Goal: Task Accomplishment & Management: Complete application form

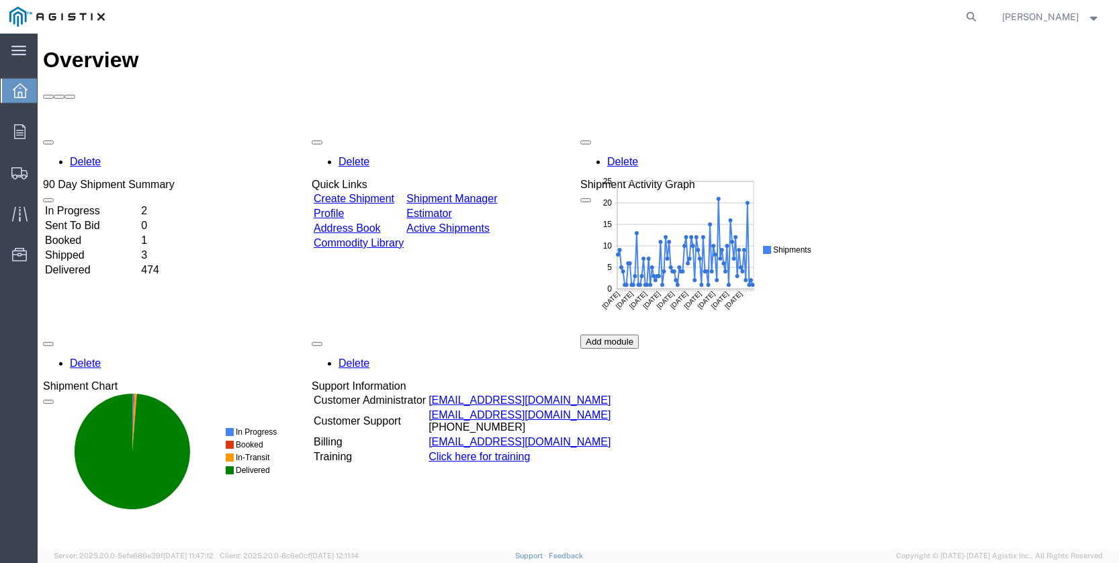
click at [89, 204] on td "In Progress" at bounding box center [91, 210] width 95 height 13
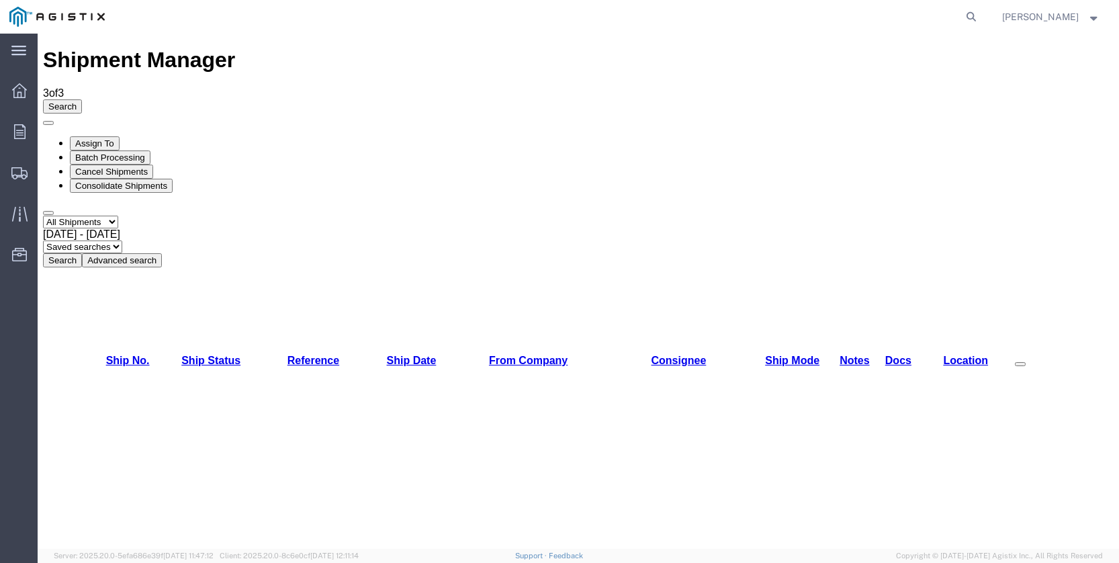
checkbox input "true"
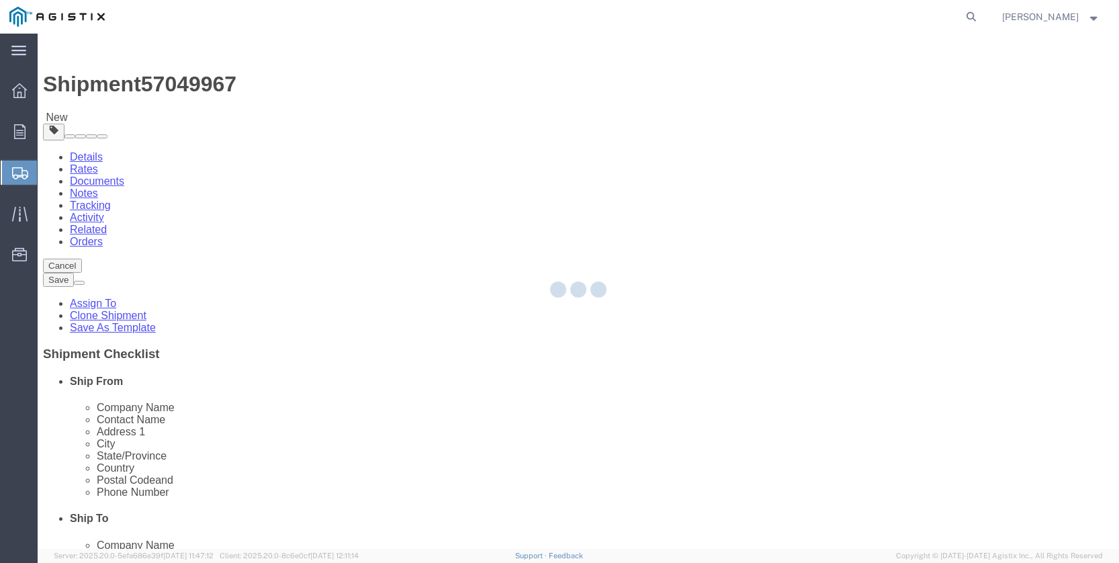
select select
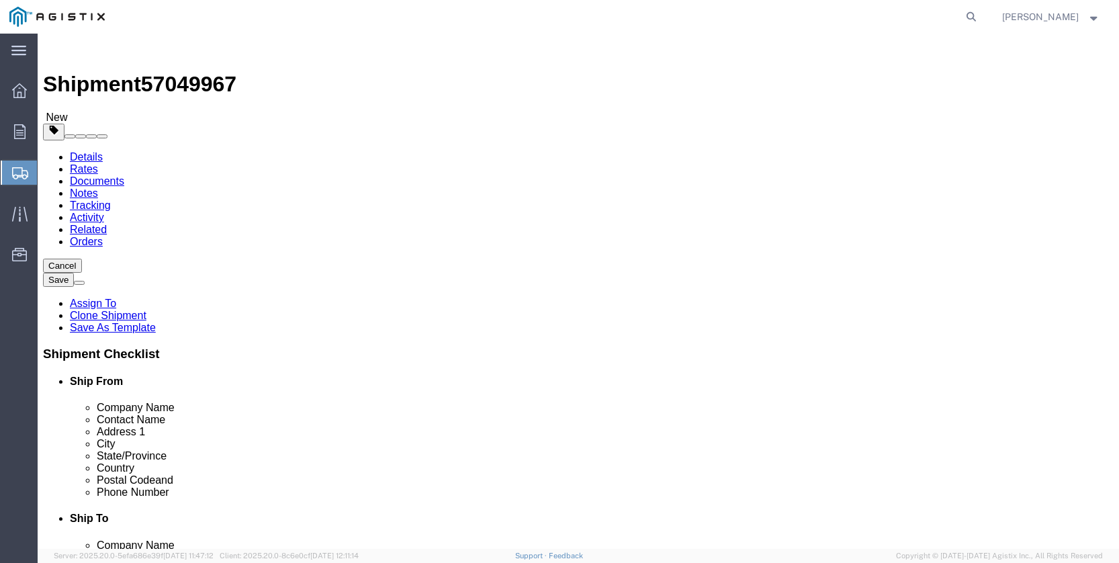
select select "MYPROFILE"
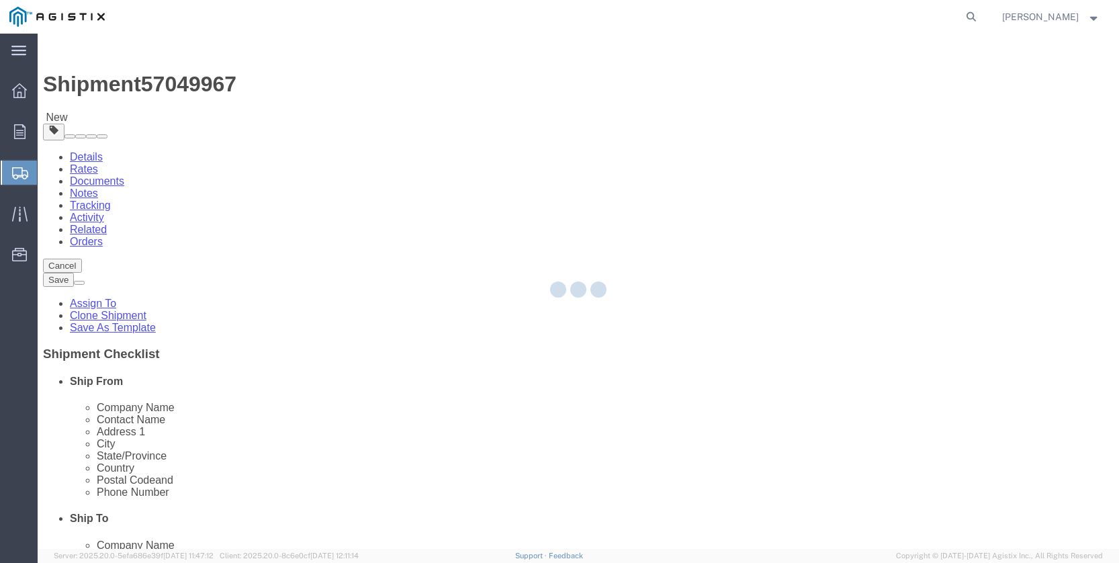
type input "95215"
type input "[PHONE_NUMBER]"
type input "[PERSON_NAME][EMAIL_ADDRESS][PERSON_NAME][DOMAIN_NAME]"
checkbox input "true"
select select "CA"
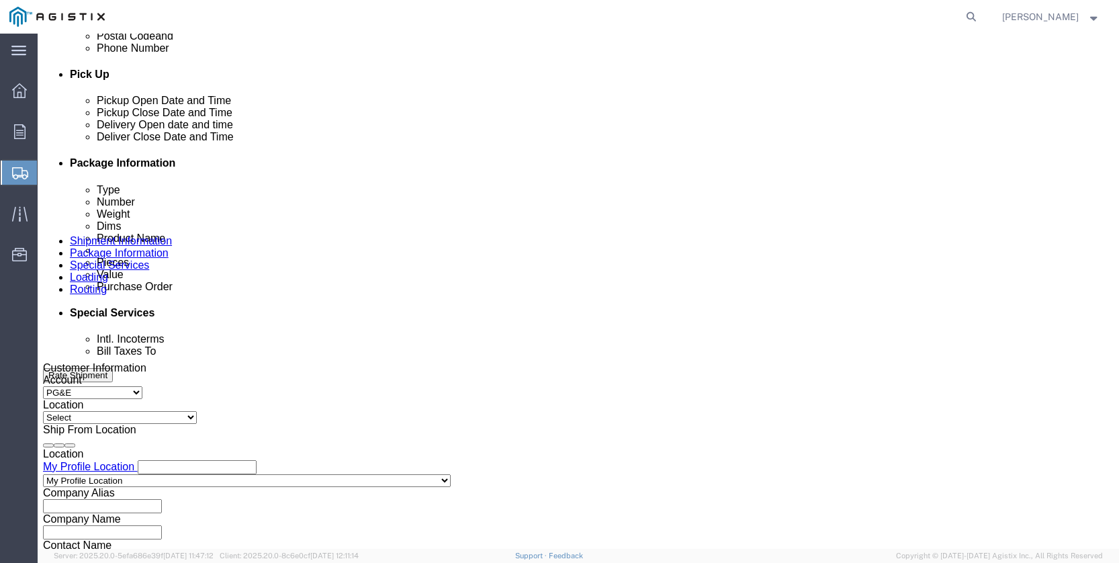
scroll to position [76, 0]
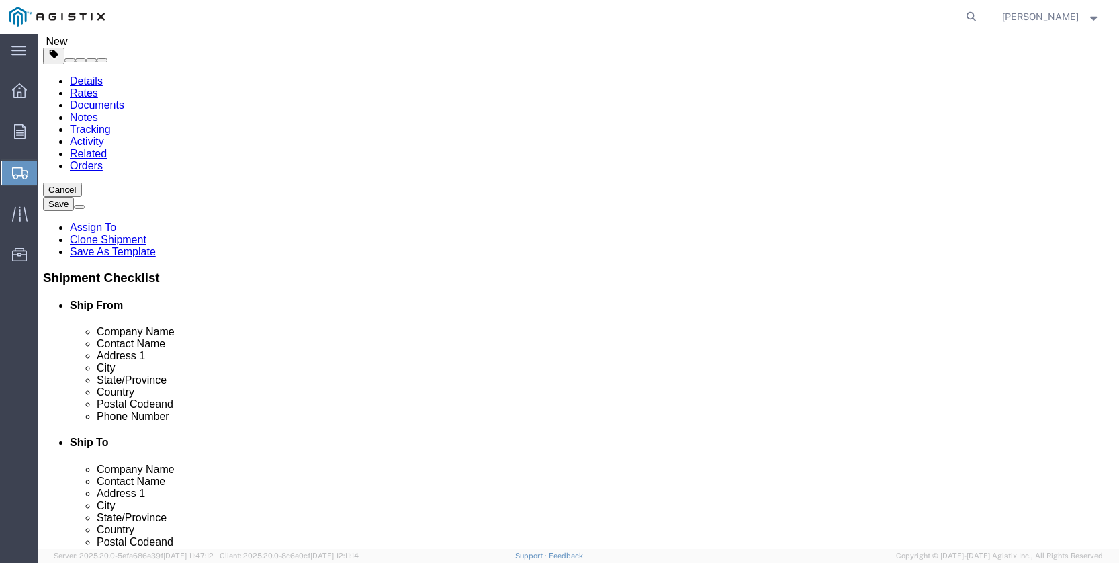
click body "Shipment 57049967 New Details Rates Documents Notes Tracking Activity Related O…"
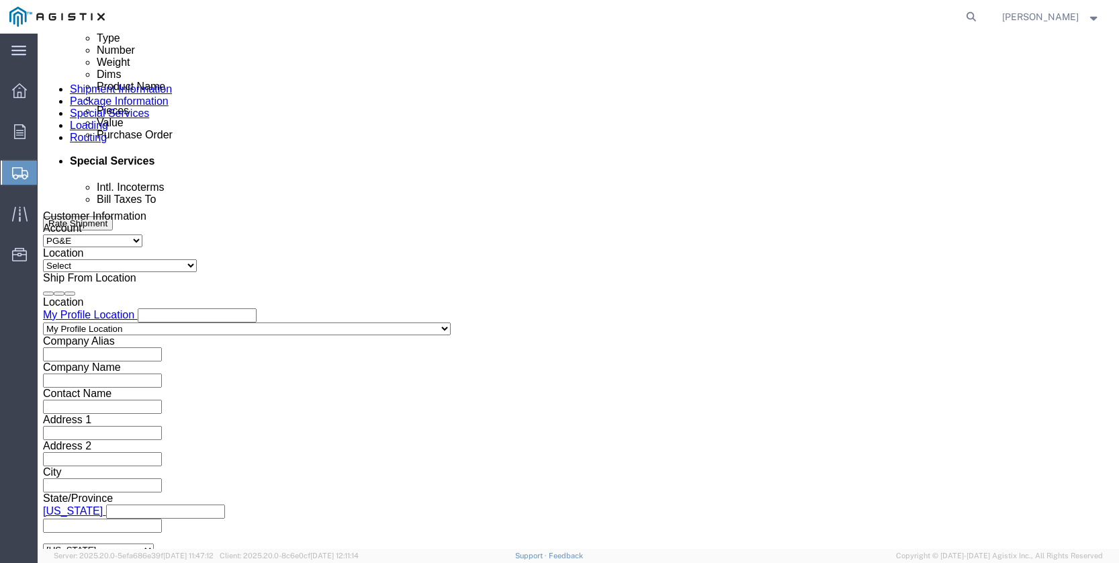
scroll to position [749, 0]
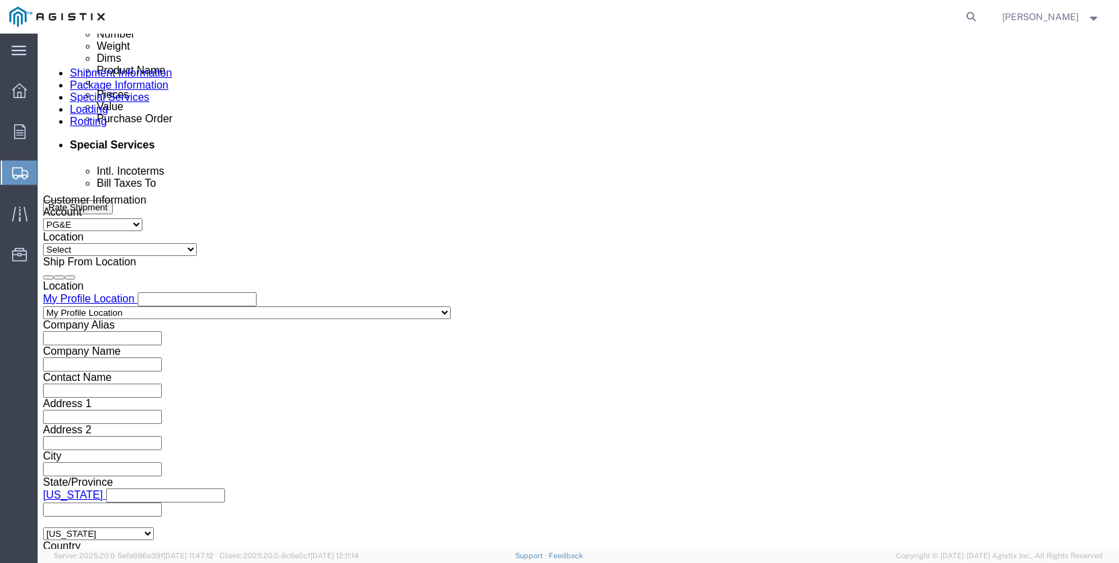
click icon
click div
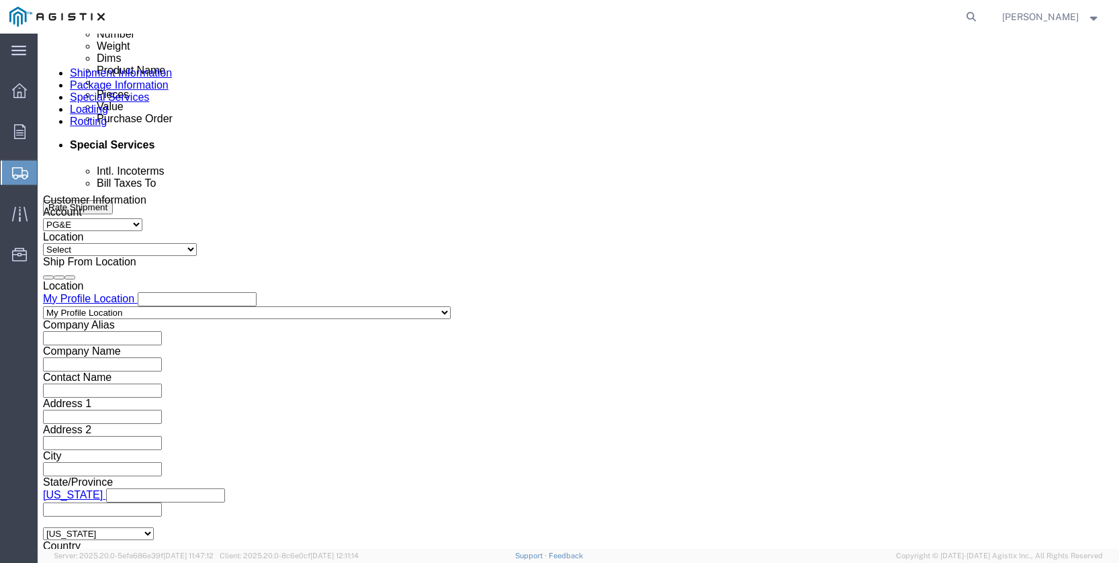
scroll to position [759, 0]
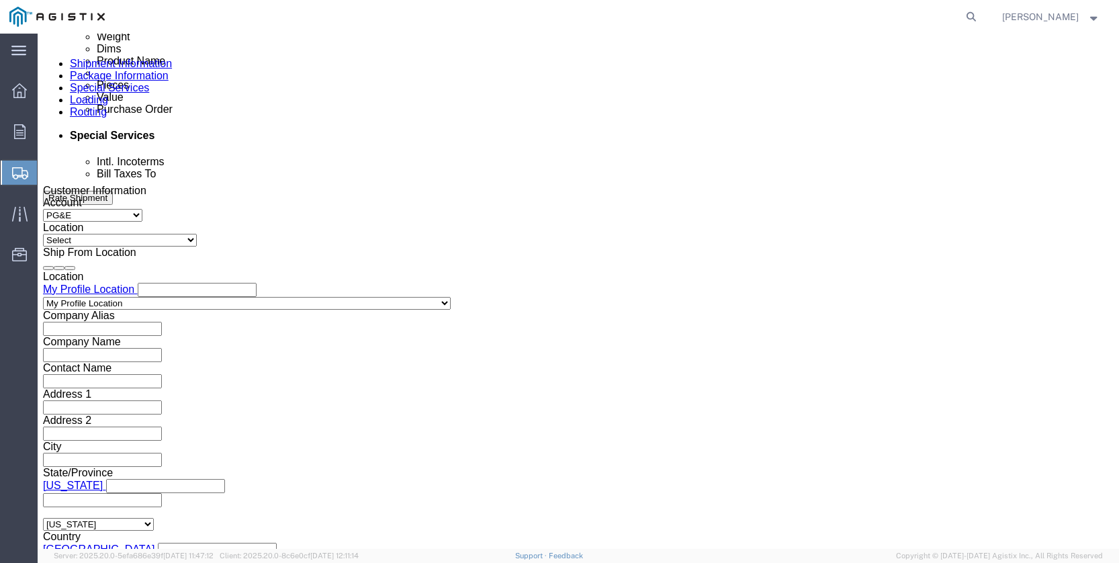
click button "Apply"
click icon
click div "[DATE] 9:00 AM"
click input "9:00 AM"
type input "9"
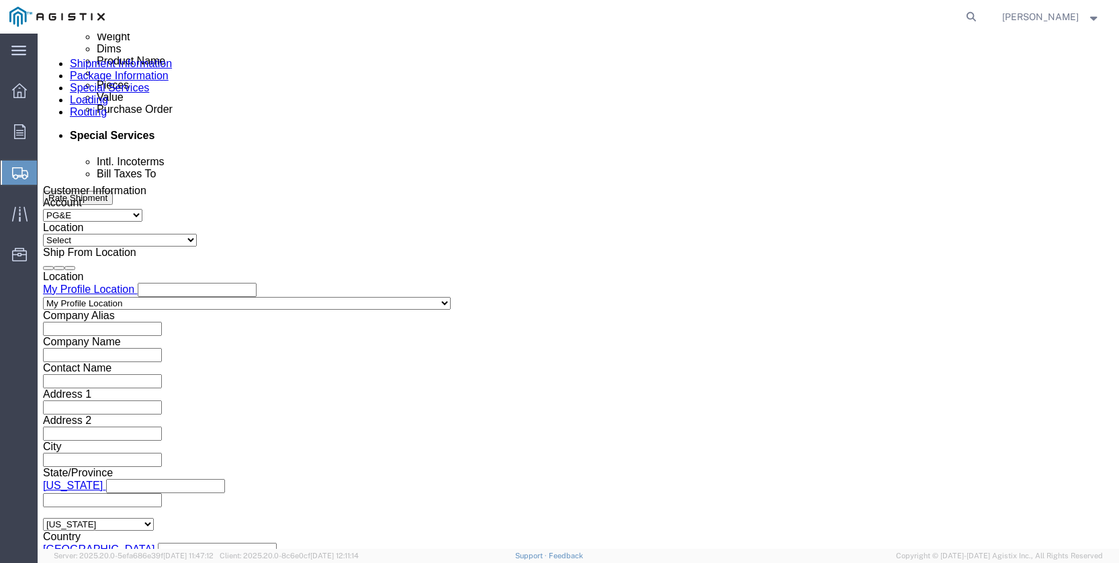
type input "7:00AM"
click button "Apply"
click div "[DATE] 10:00 AM"
click input "10:00 AM"
click input "9:00 AM"
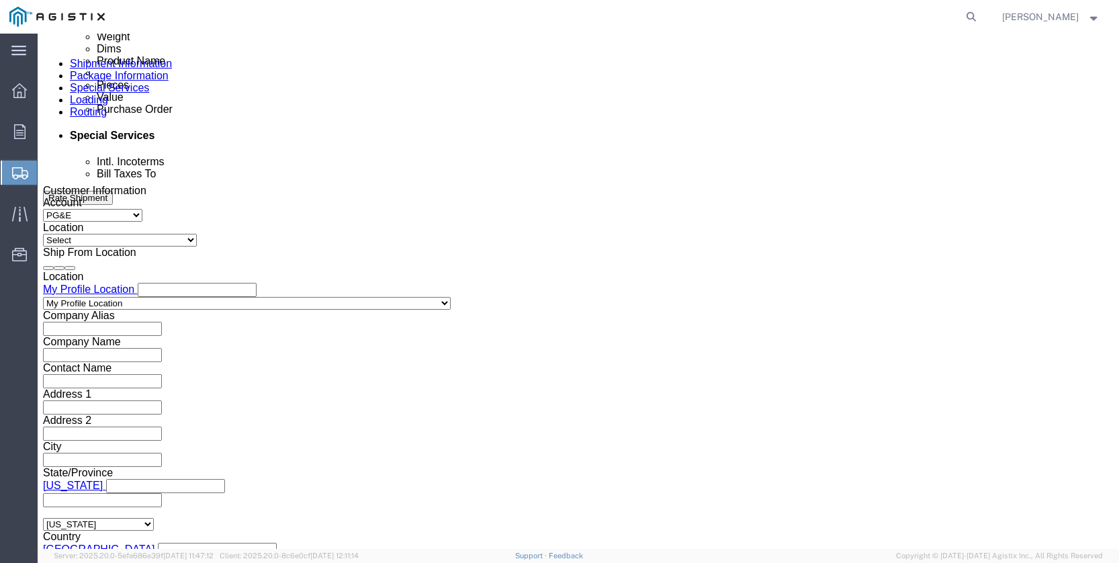
type input "8:00 AM"
click button "Apply"
click div
click input "11:00 AM"
type input "8:00 AM"
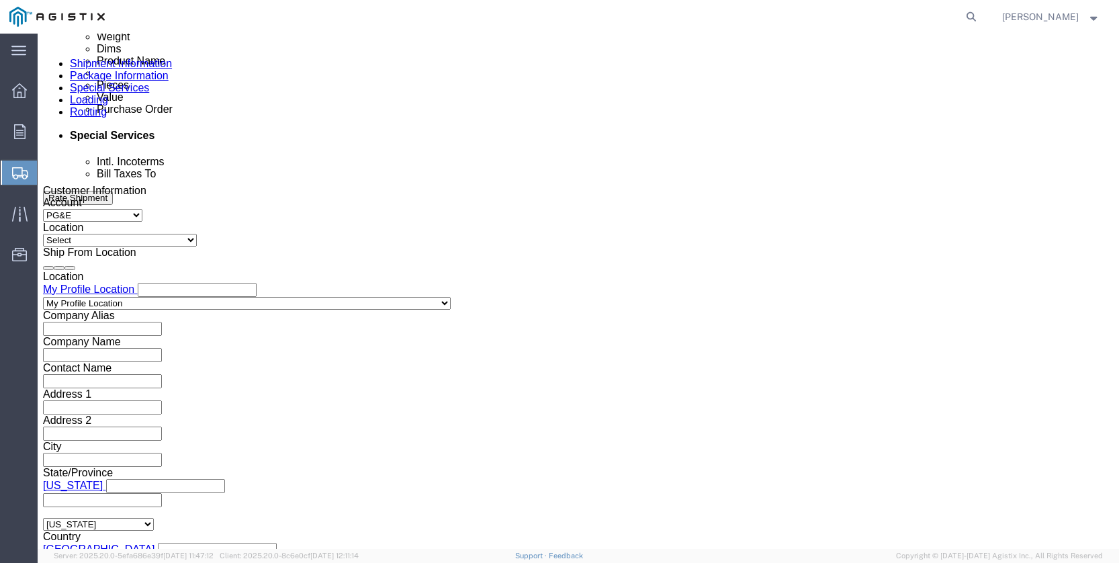
click button "Apply"
click icon
click div
click input "12:00 PM"
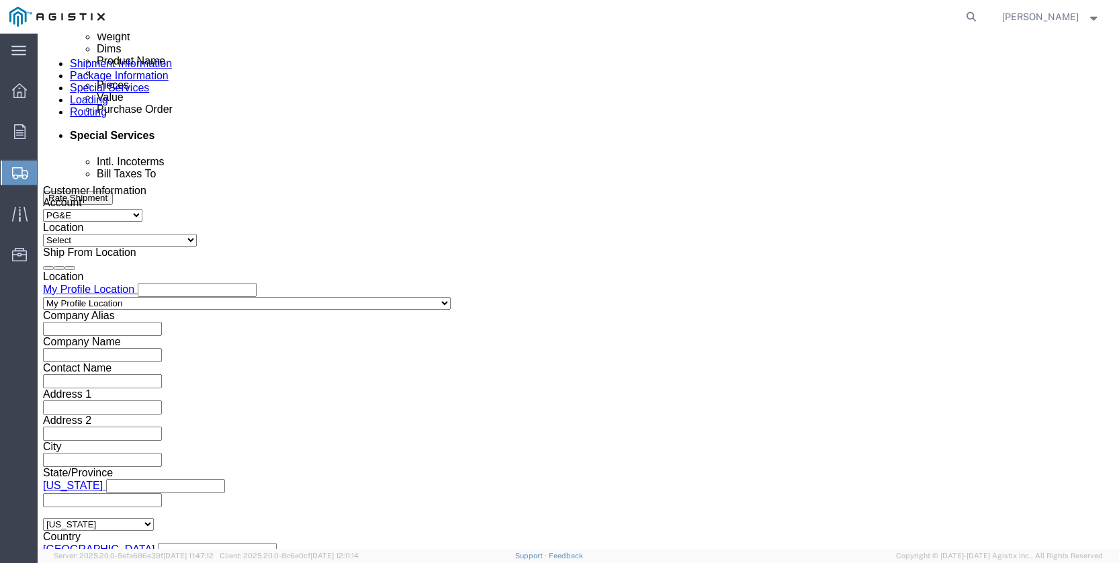
type input "9:00 PM"
click button "Apply"
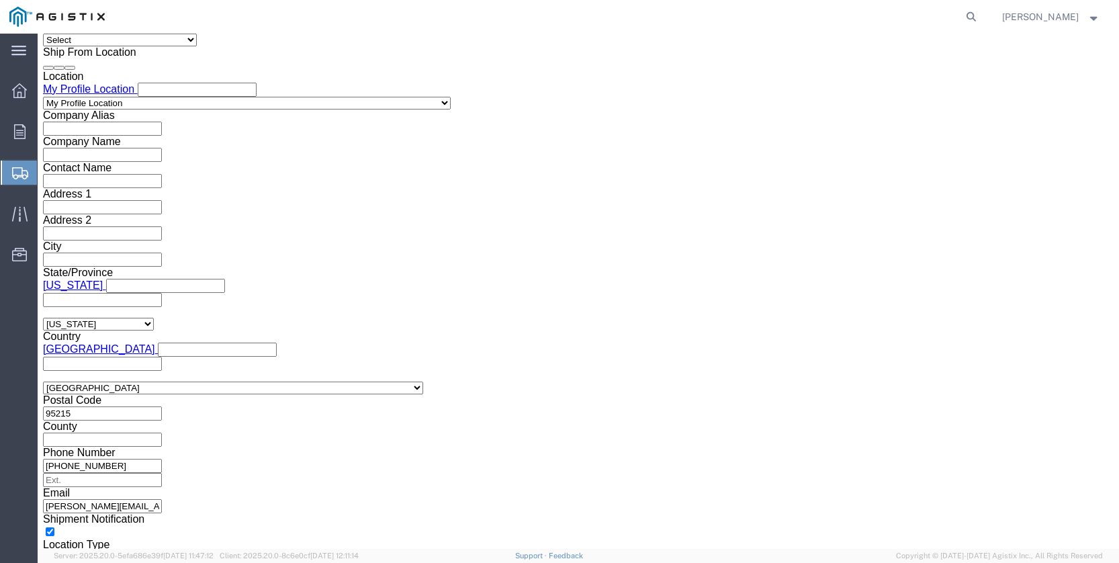
scroll to position [961, 0]
click select "Select Air Less than Truckload Multi-Leg Ocean Freight Rail Small Parcel Truckl…"
click div "Vehicle Select Size Select Container Number Owner Select Shipper Vessel"
click select "Select"
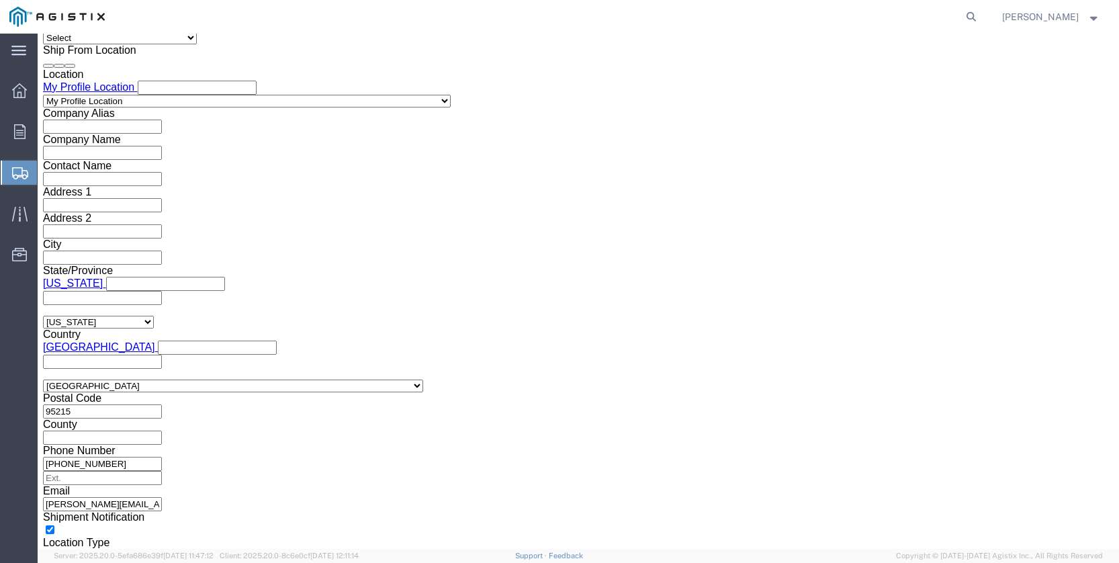
click select "Select Air Less than Truckload Multi-Leg Ocean Freight Rail Small Parcel Truckl…"
select select "TL"
click select "Select Air Less than Truckload Multi-Leg Ocean Freight Rail Small Parcel Truckl…"
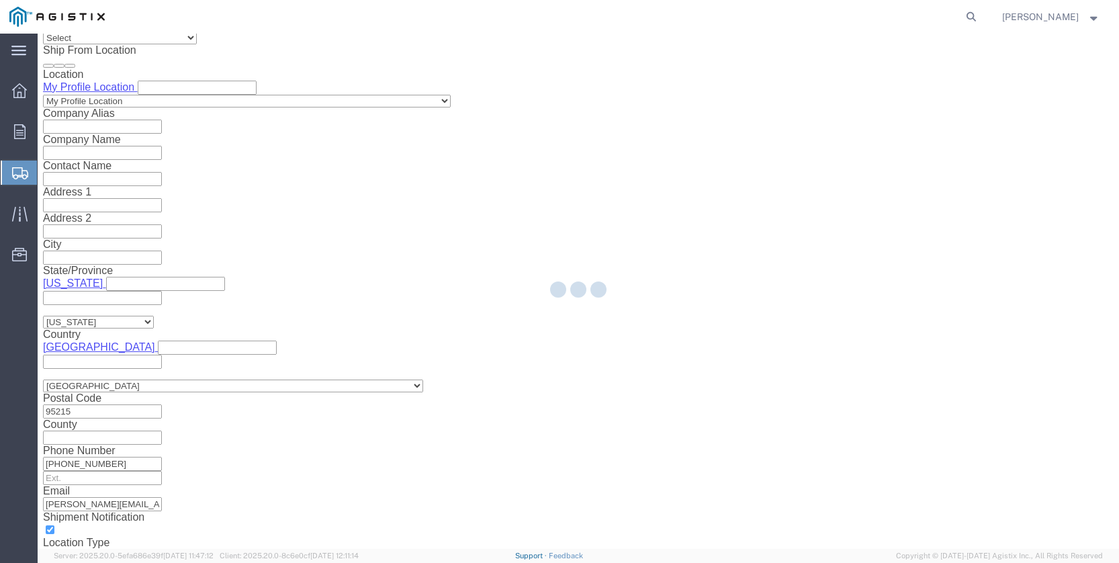
select select
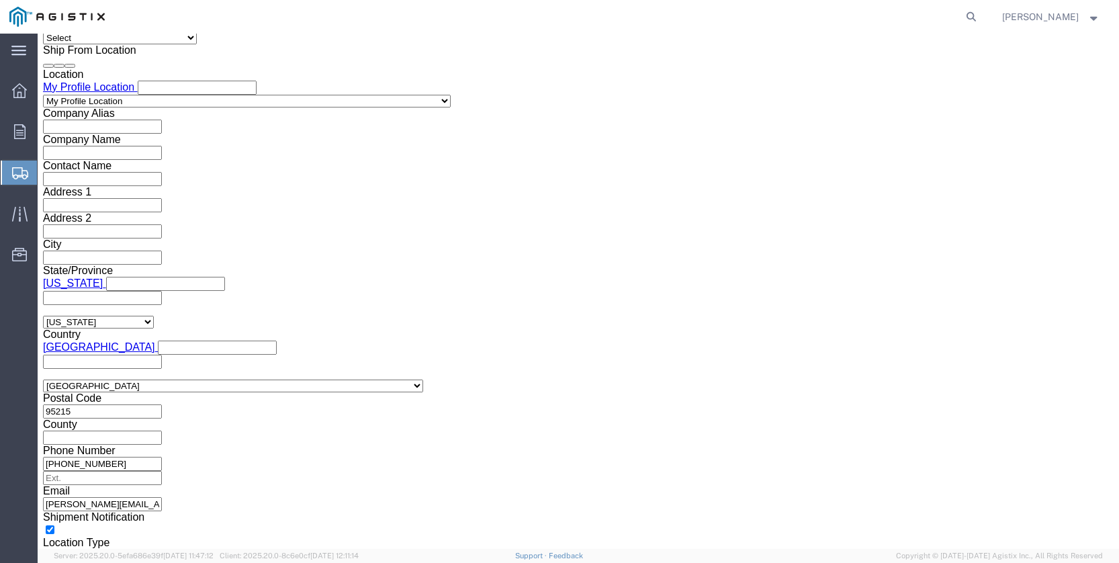
click button "Continue"
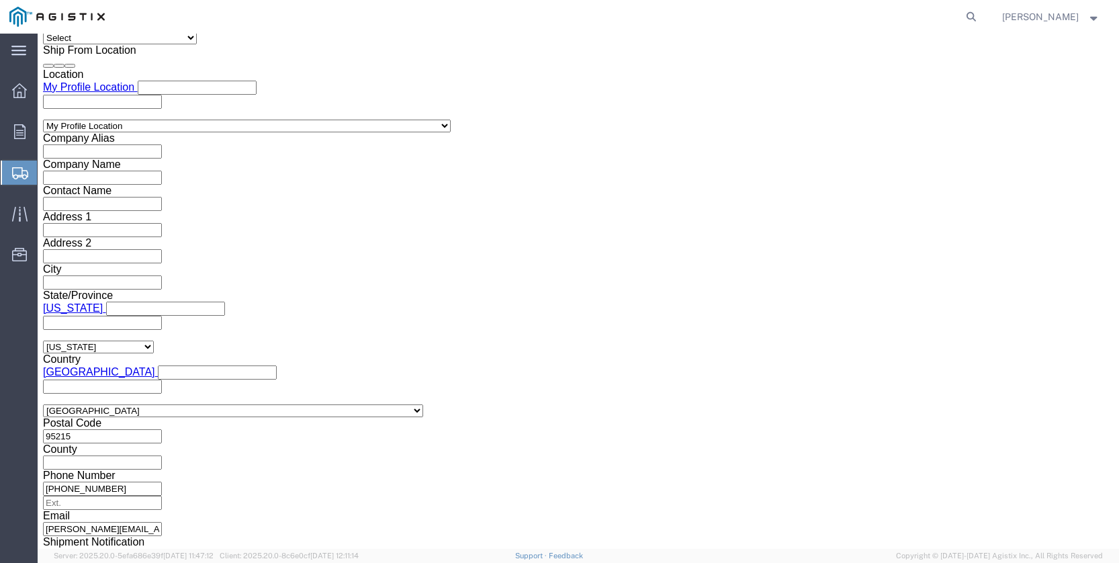
scroll to position [0, 0]
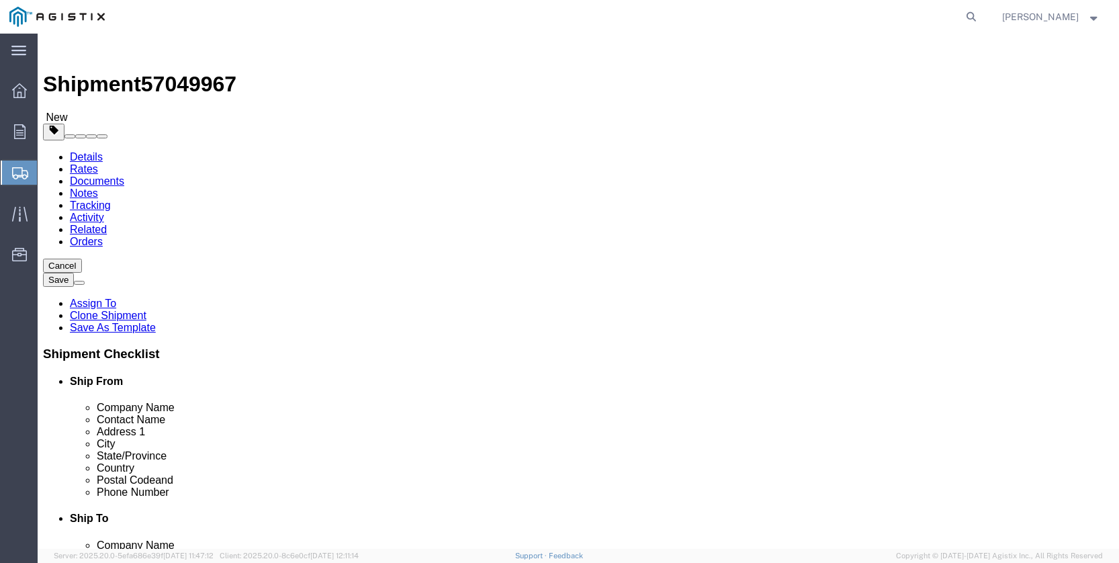
click select "Select Bulk Bundle(s) Cardboard Box(es) Carton(s) Crate(s) Drum(s) (Fiberboard)…"
select select "PSST"
click select "Select Bulk Bundle(s) Cardboard Box(es) Carton(s) Crate(s) Drum(s) (Fiberboard)…"
click input "1"
type input "24"
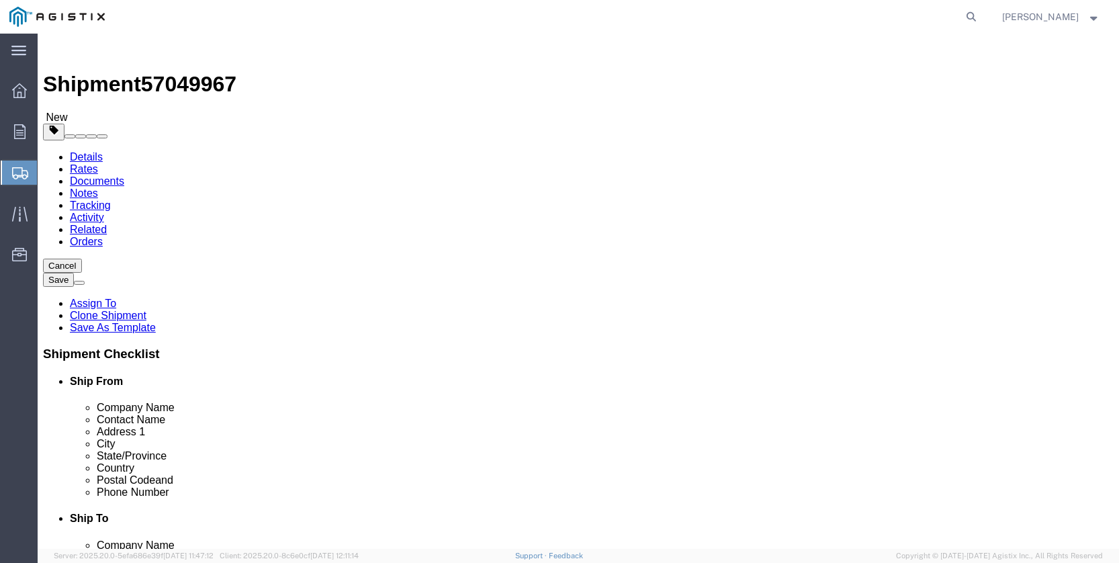
click input "0.00"
type input "0"
type input "30"
click input "0.00"
type input "0"
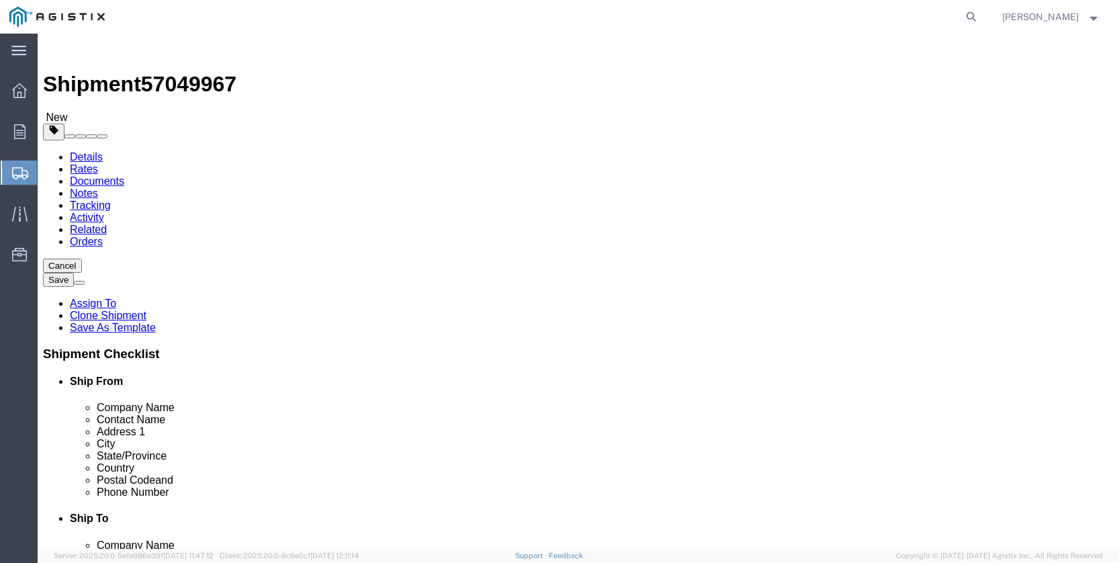
type input "48.0"
click input "30"
type input "30.00"
click input "48.0"
type input "48.00"
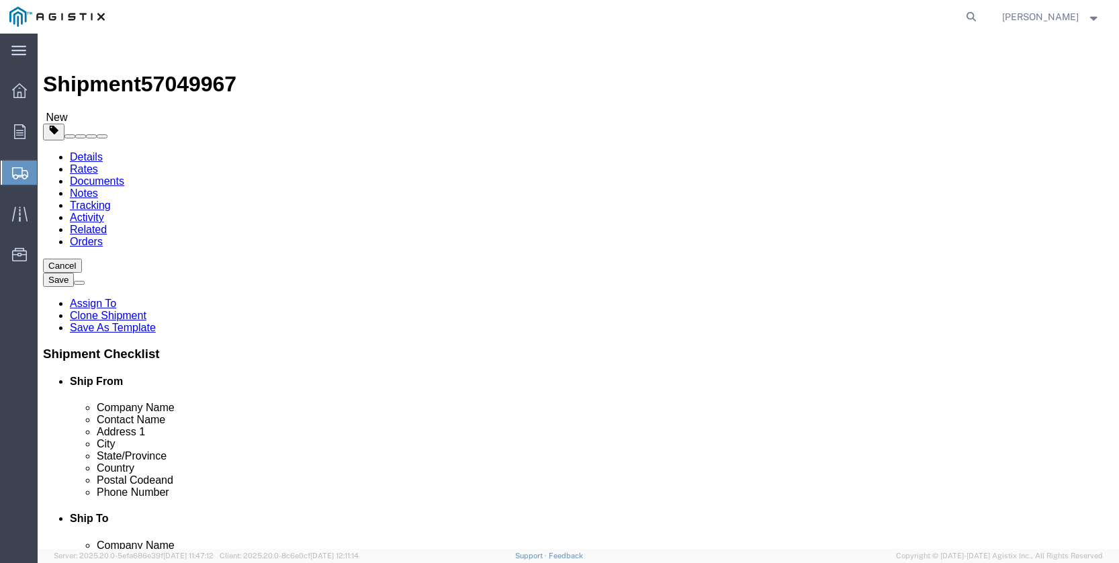
click input "0.00"
type input "0"
type input "30.00"
click input "0.00"
type input "0"
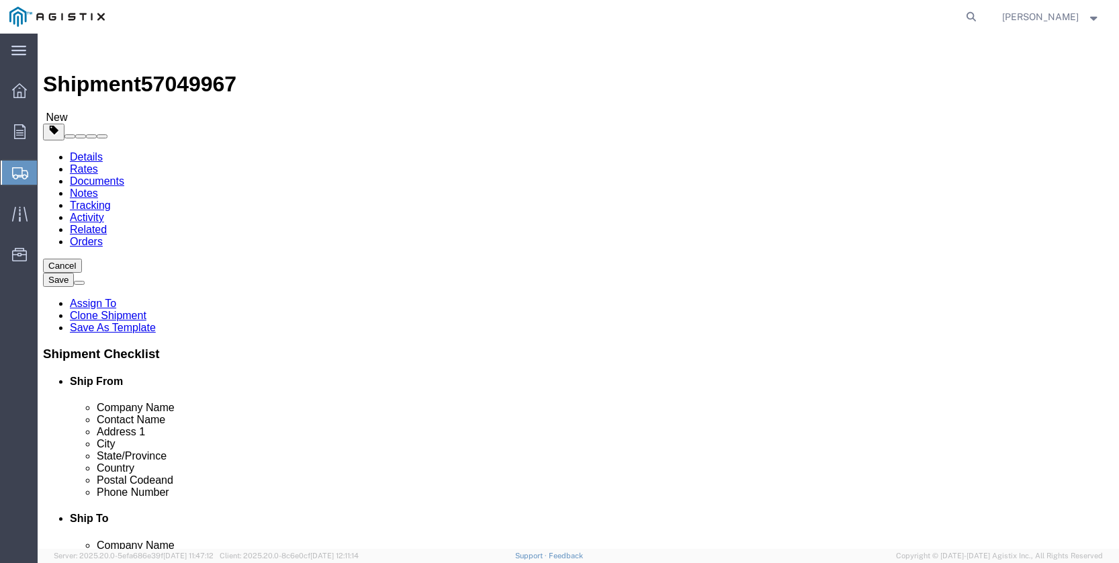
type input "38500"
click div "24 x Pallet(s) Standard (Stackable) Package Type Select Bulk Bundle(s) Cardboar…"
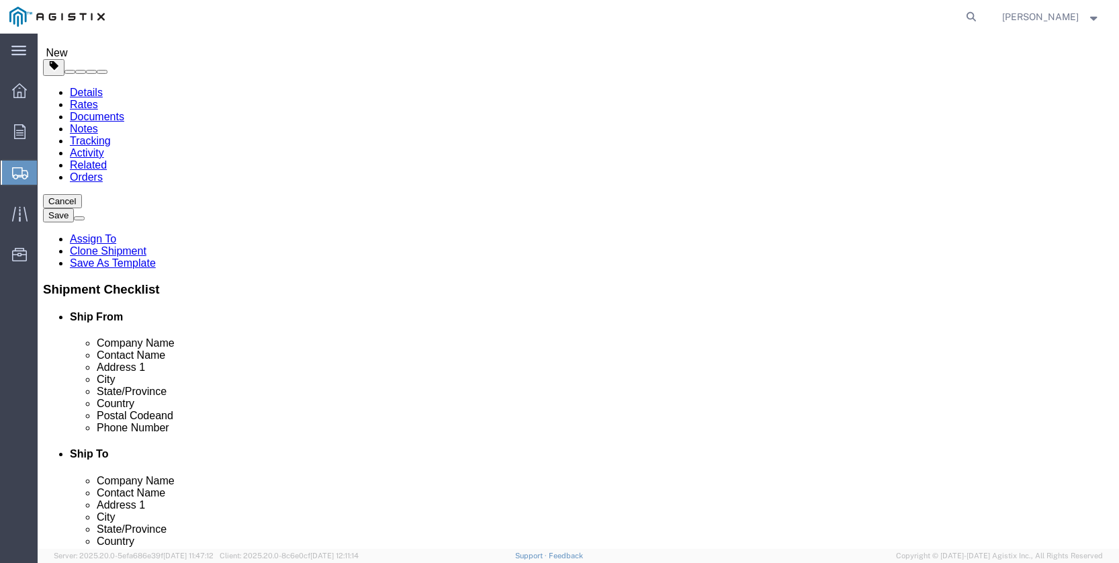
scroll to position [71, 0]
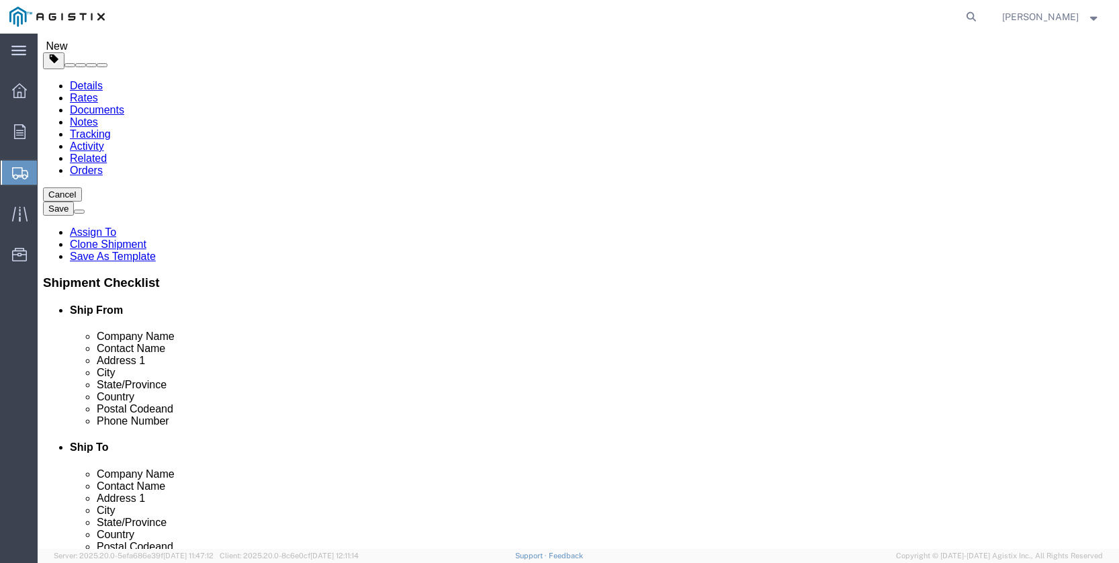
click icon
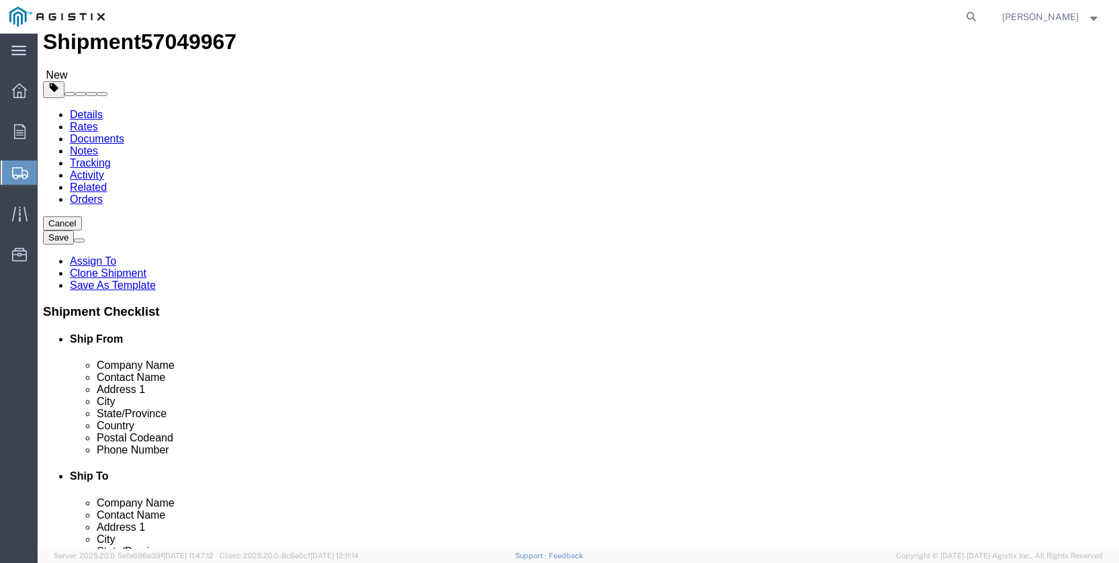
click icon
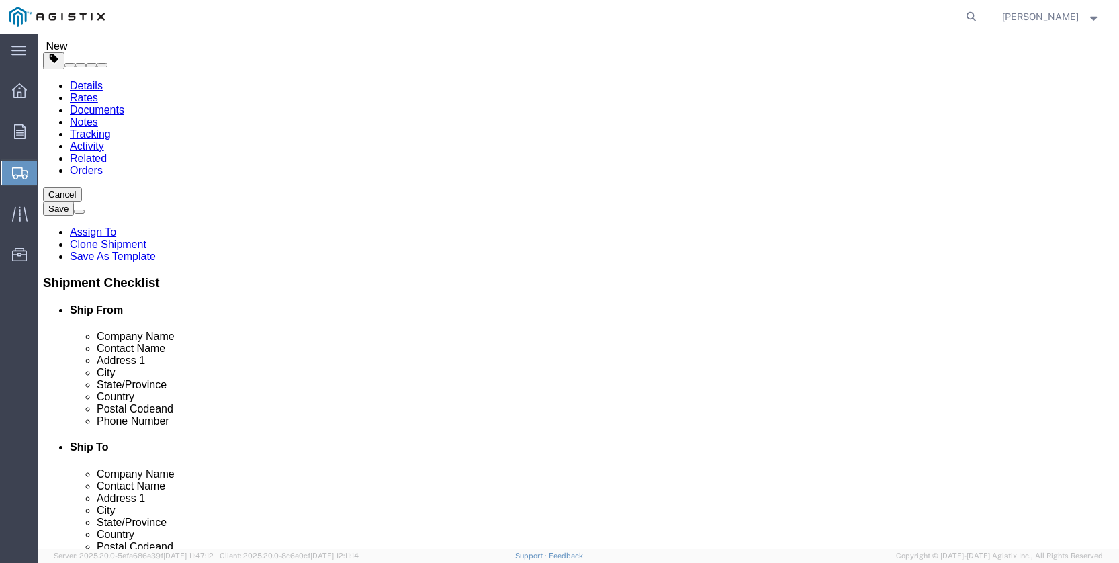
click link "Add Content"
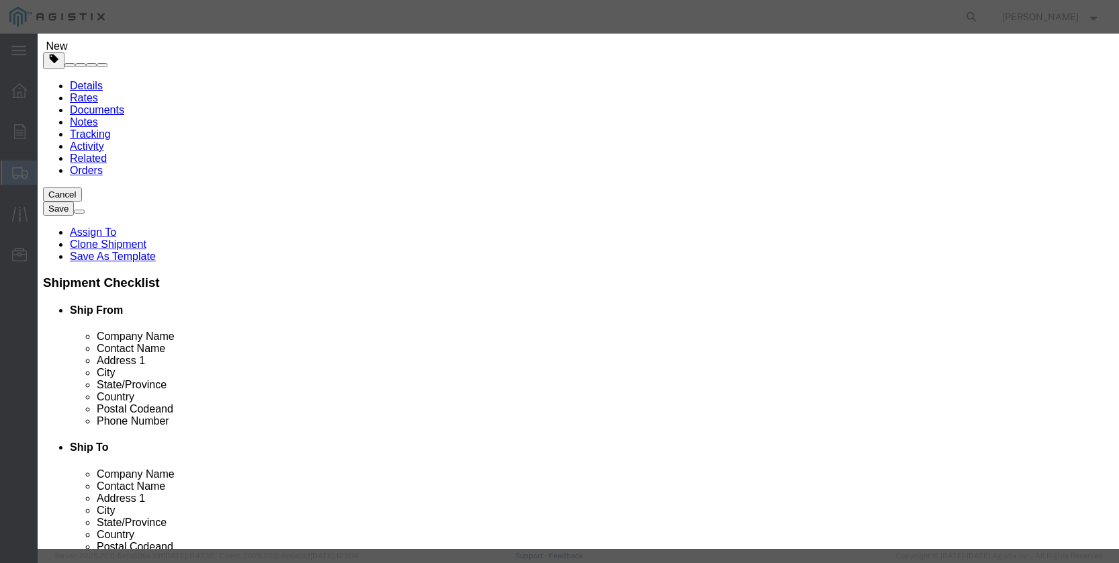
click input "text"
type input "04-3514"
click input "0"
type input "24"
click input "text"
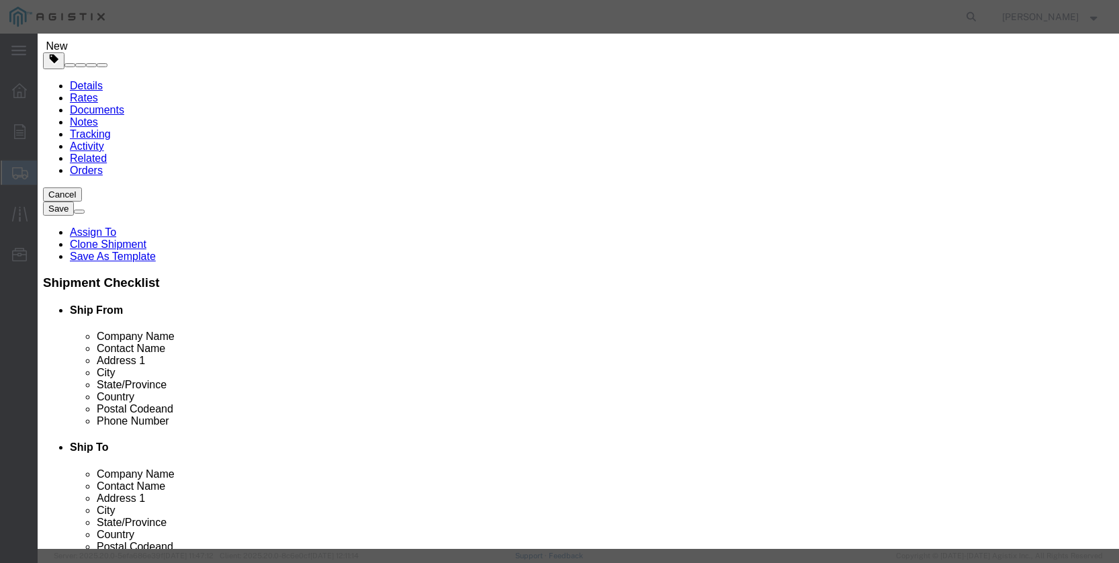
type input "25000"
click select "Select 50 55 60 65 70 85 92.5 100 125 175 250 300 400"
select select "55"
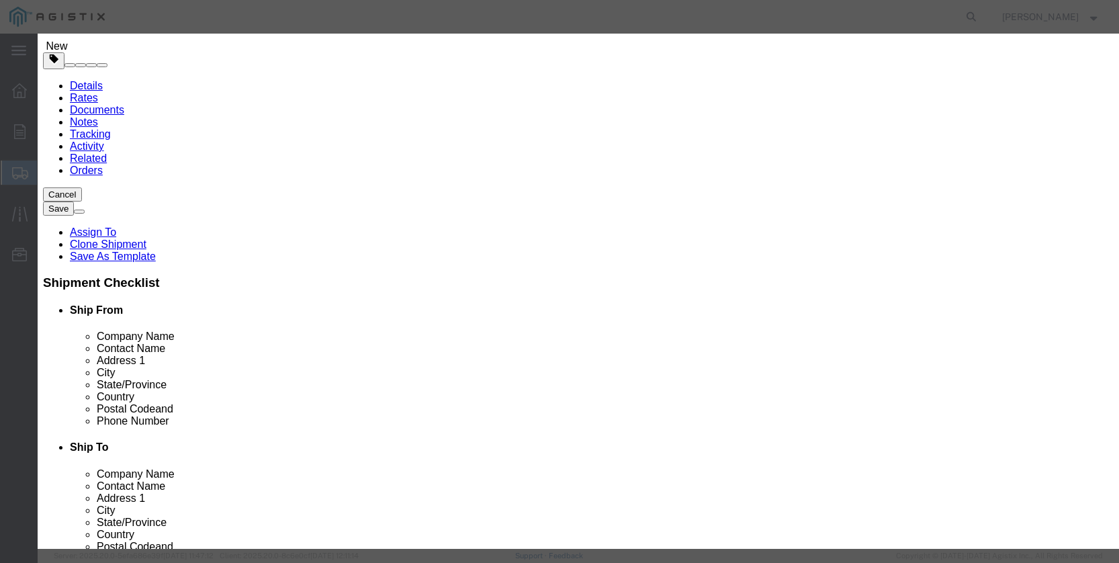
click select "Select 50 55 60 65 70 85 92.5 100 125 175 250 300 400"
click button "Save & Close"
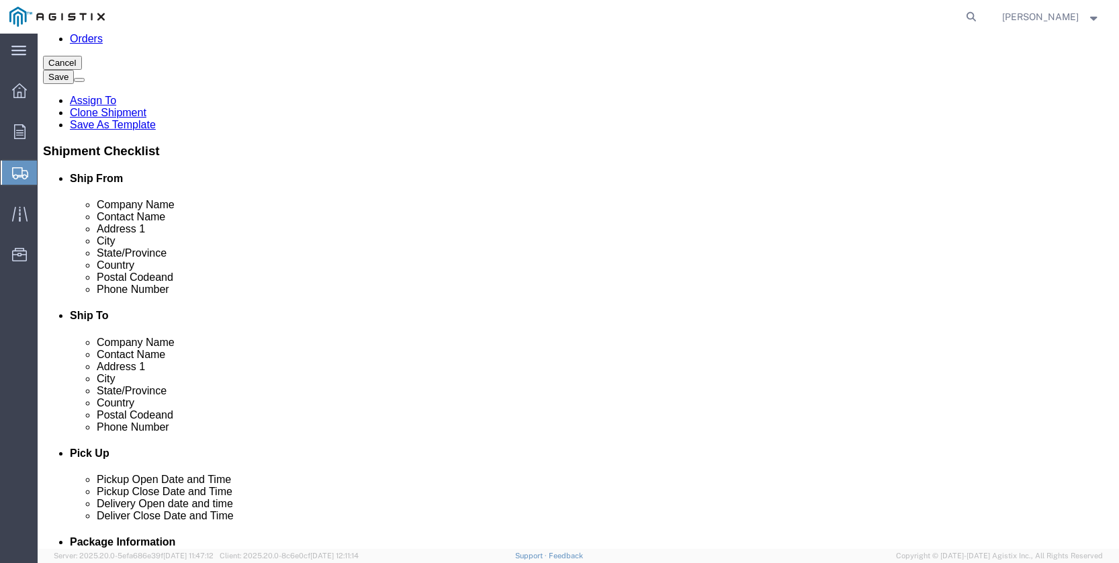
scroll to position [207, 0]
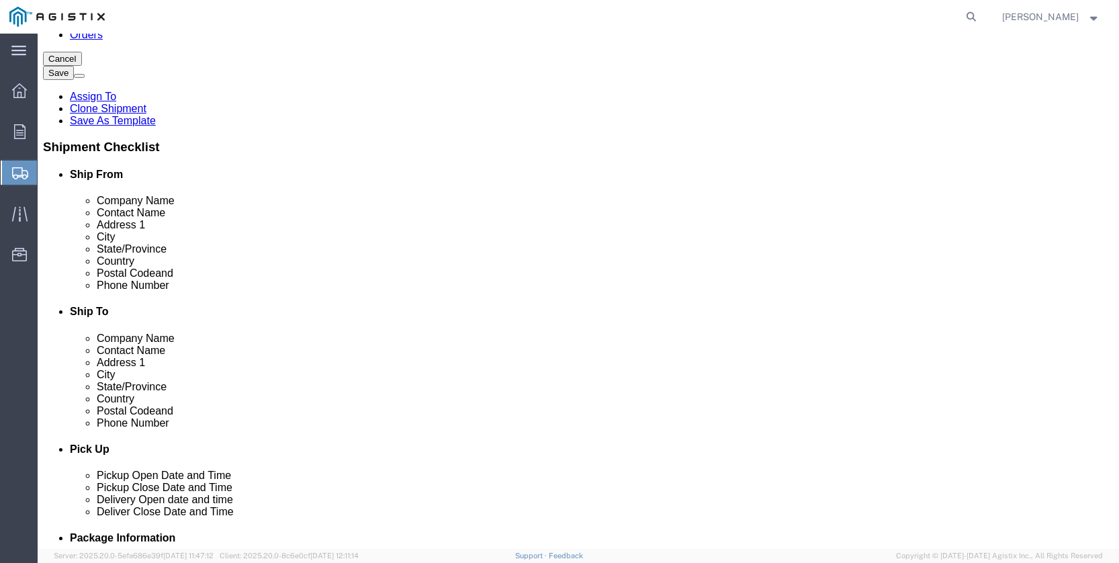
click button "Rate Shipment"
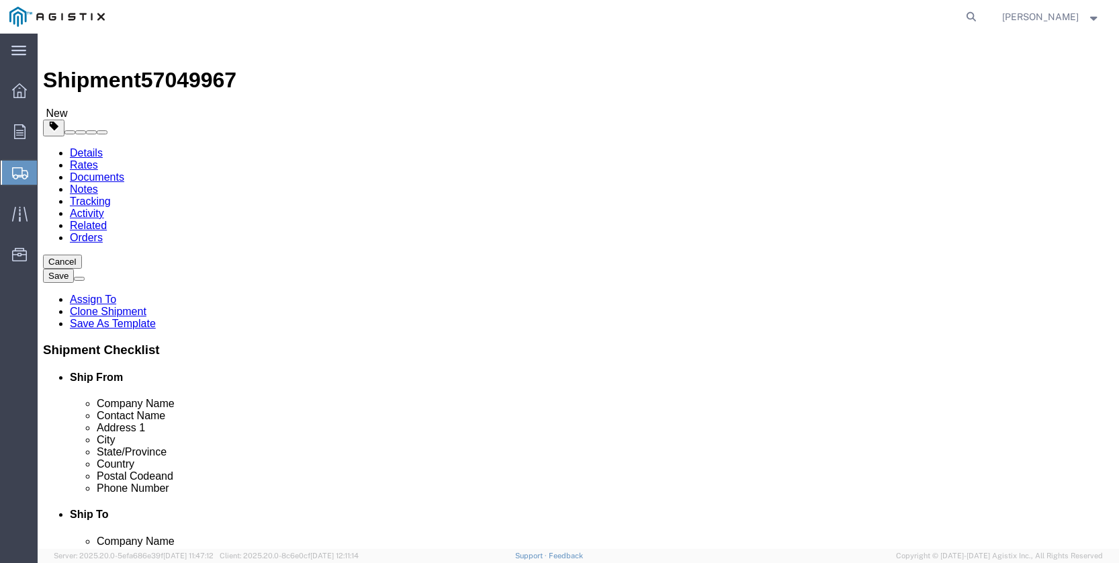
scroll to position [0, 0]
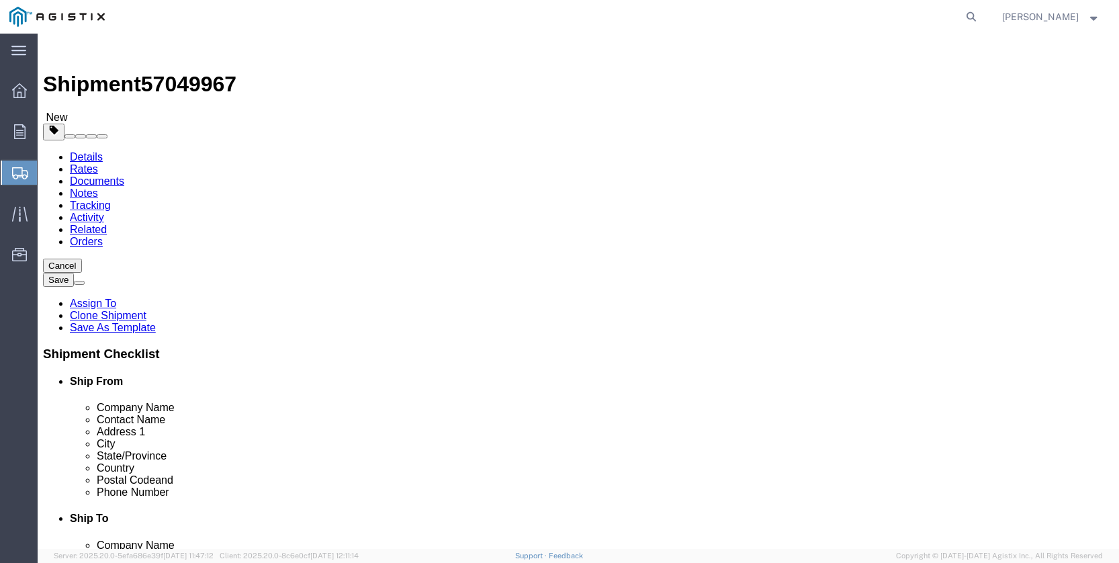
click input "text"
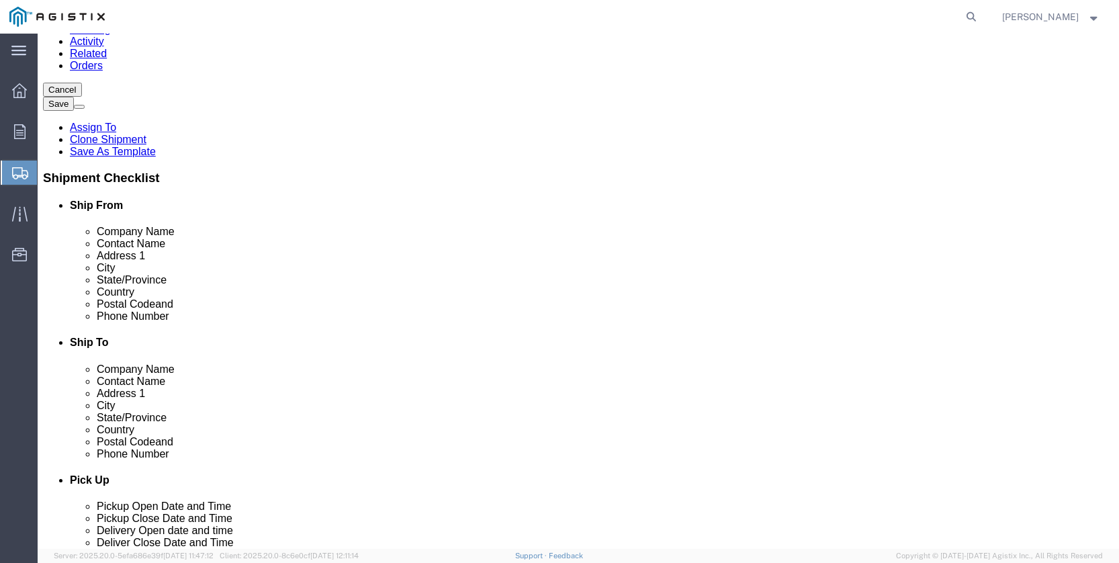
scroll to position [184, 0]
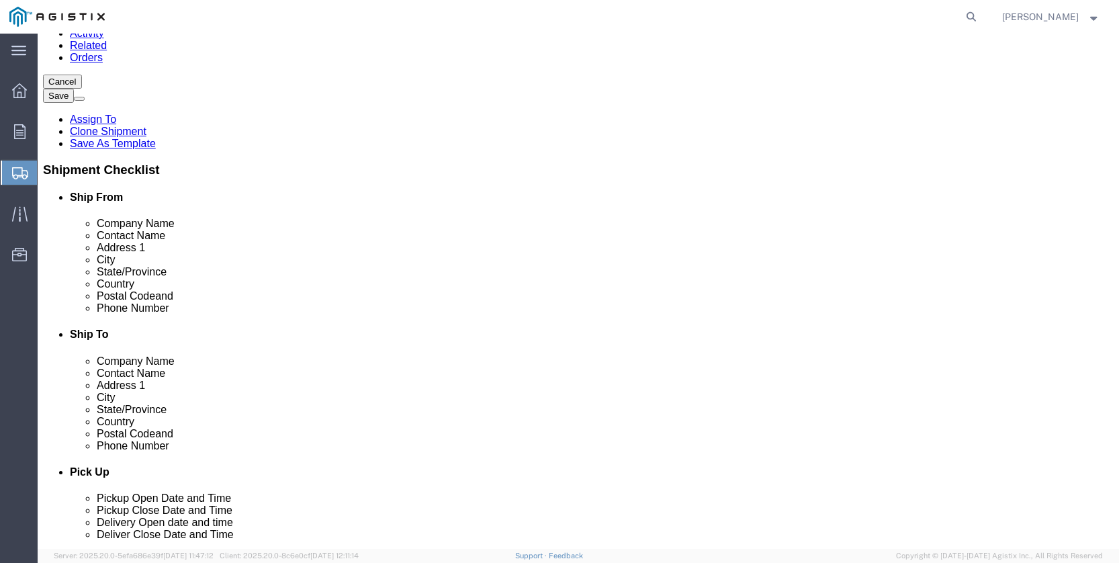
type input "24"
click link "Delete this content"
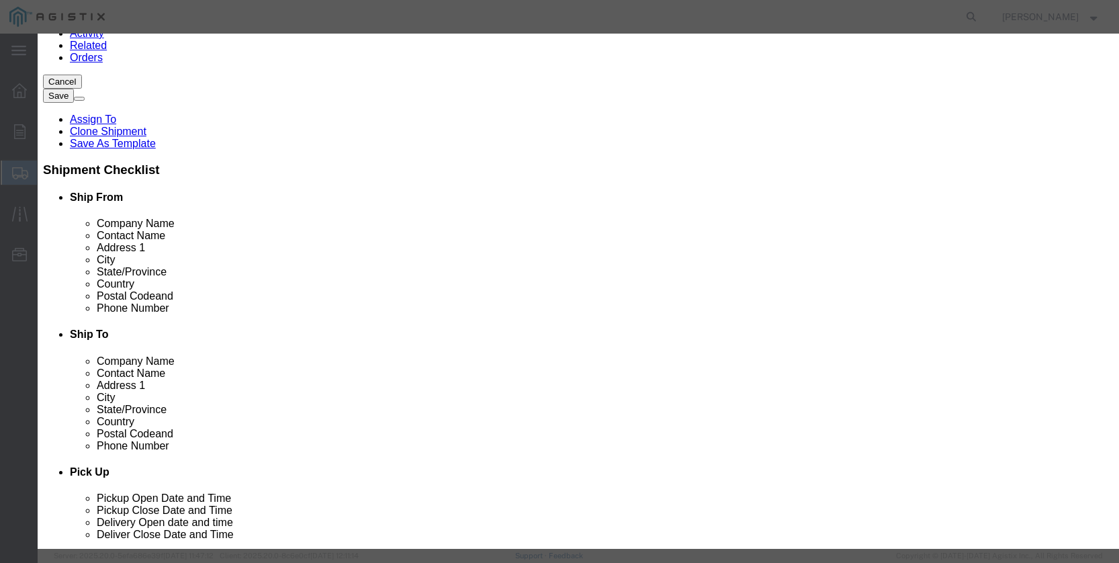
click button "Yes"
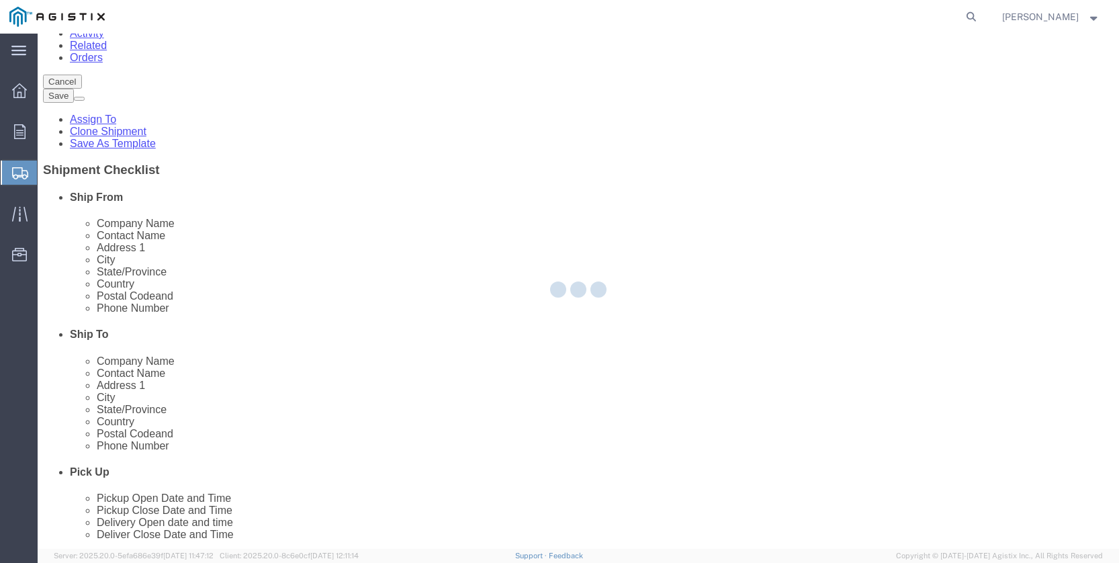
scroll to position [0, 0]
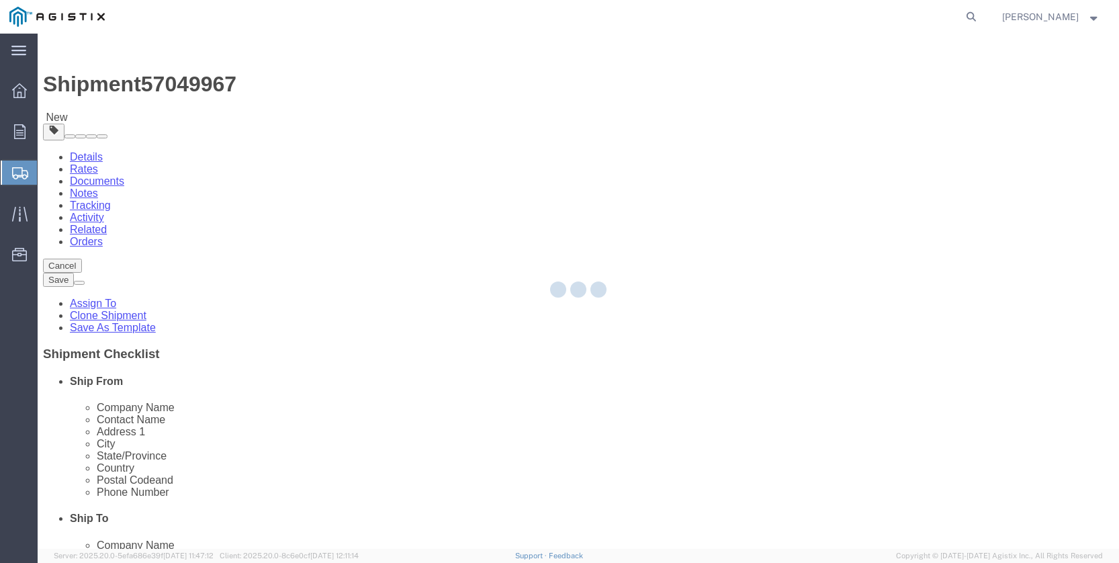
select select "PSST"
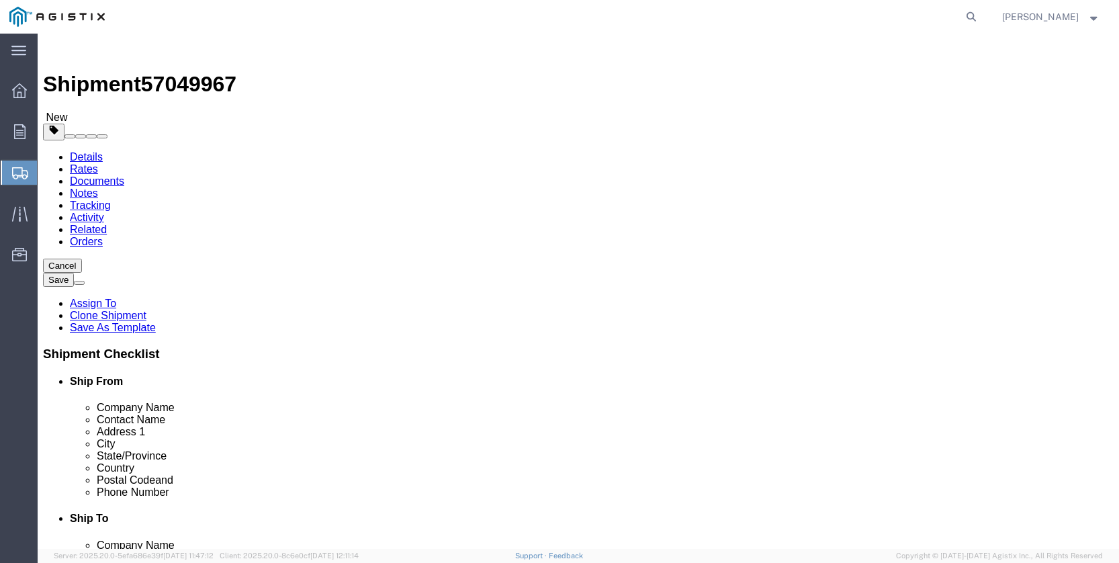
click icon
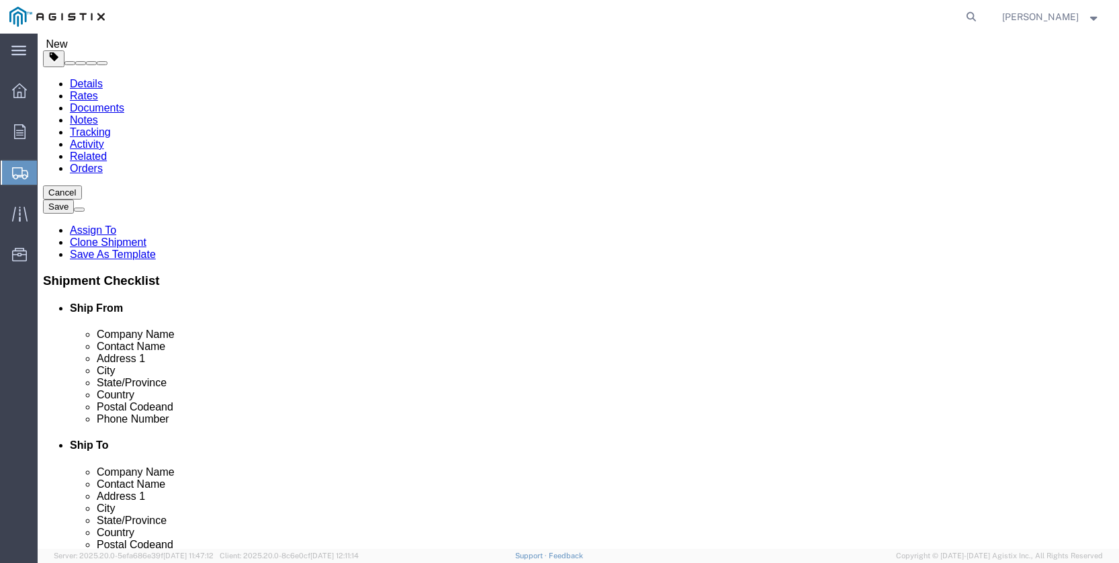
scroll to position [105, 0]
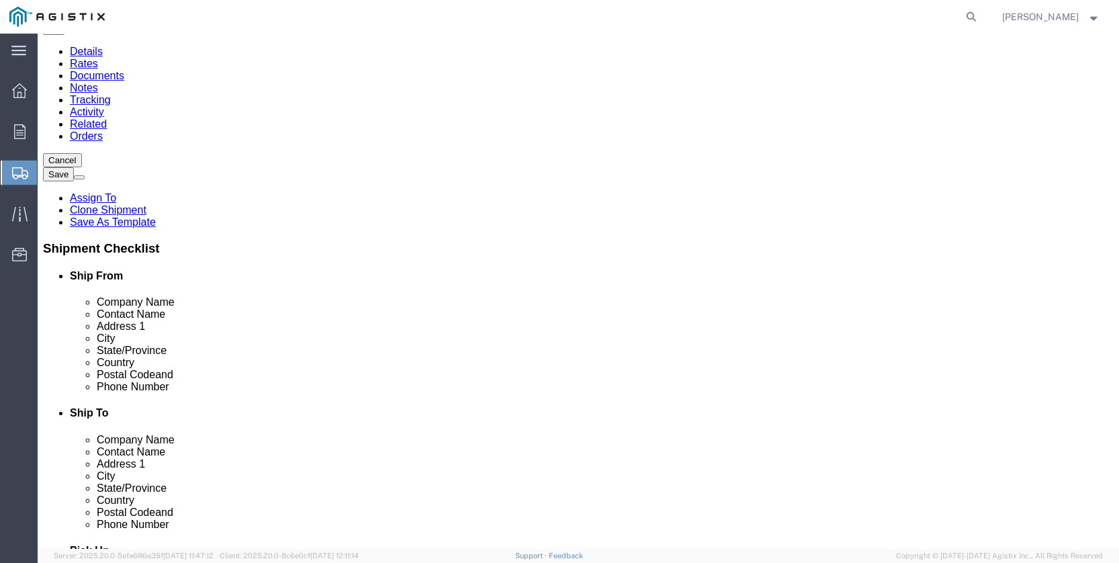
click dd "24.00 Each"
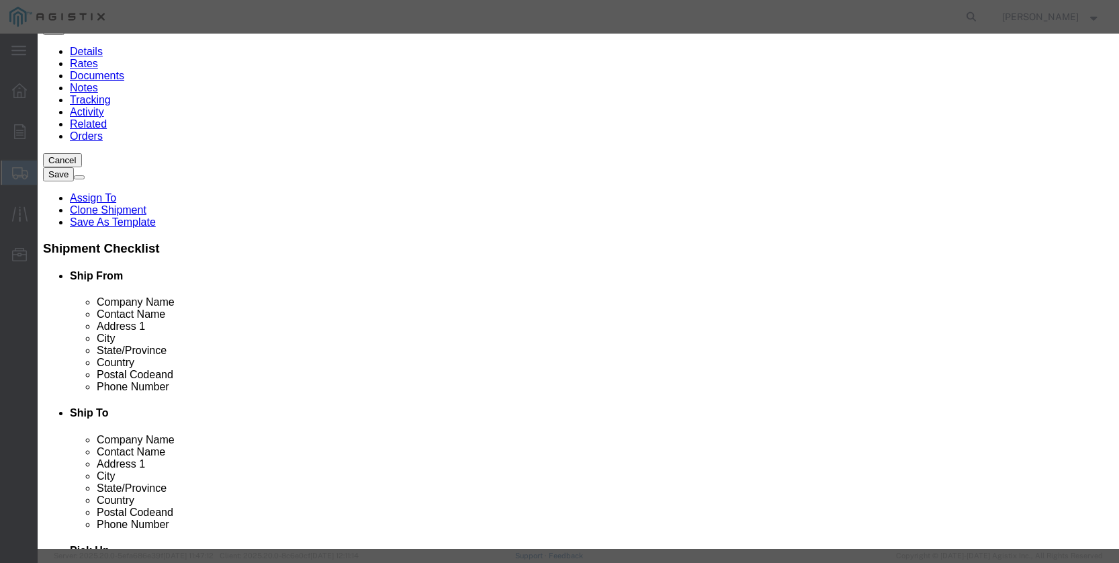
click input "text"
type input "25000.00"
click select "Select 50 55 60 65 70 85 92.5 100 125 175 250 300 400"
select select "55"
click select "Select 50 55 60 65 70 85 92.5 100 125 175 250 300 400"
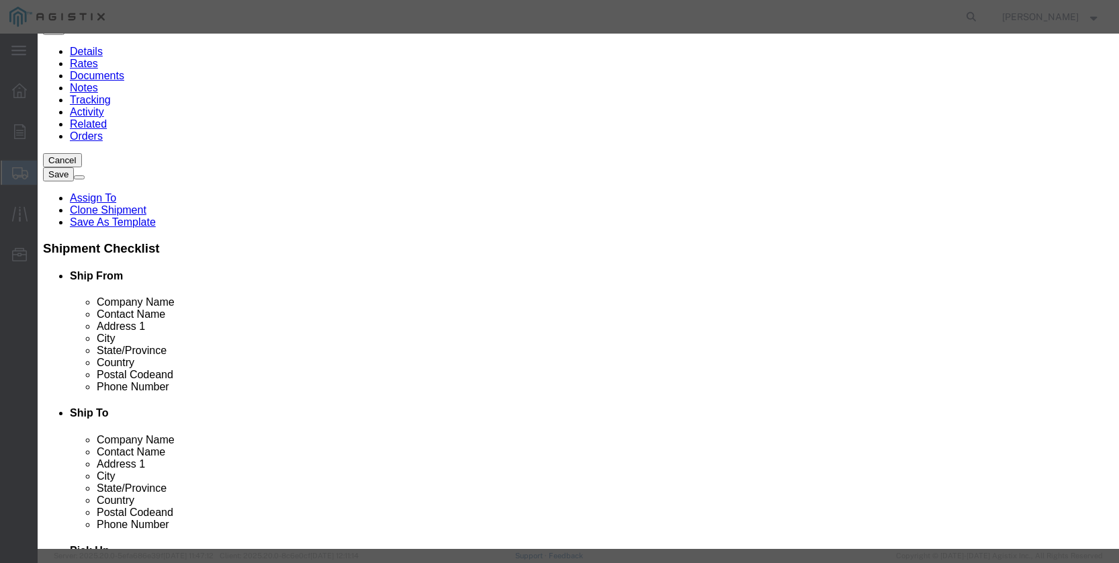
click button "Save & Close"
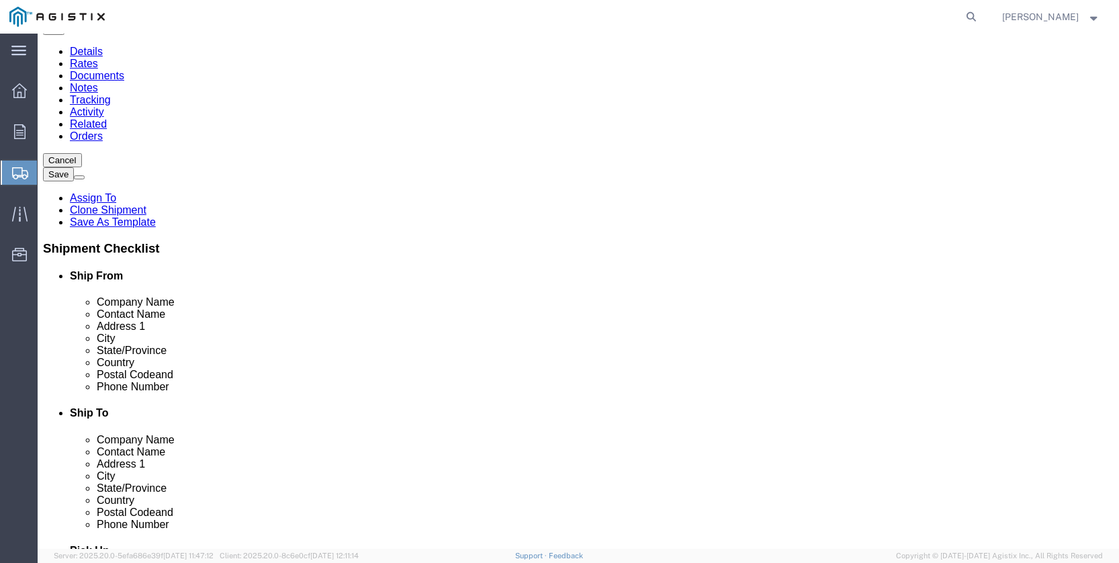
scroll to position [167, 0]
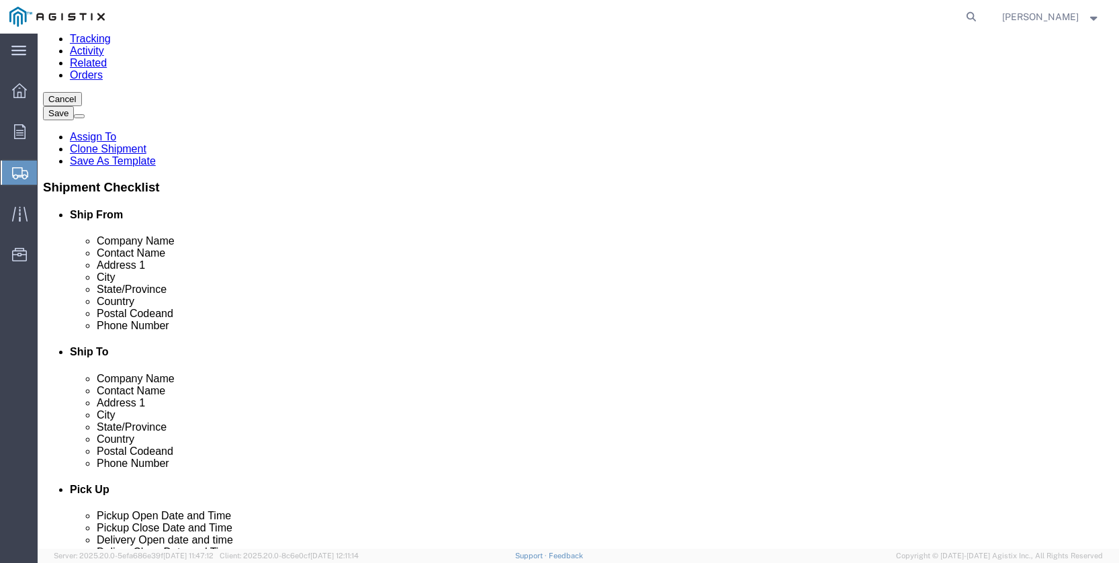
click button "Continue"
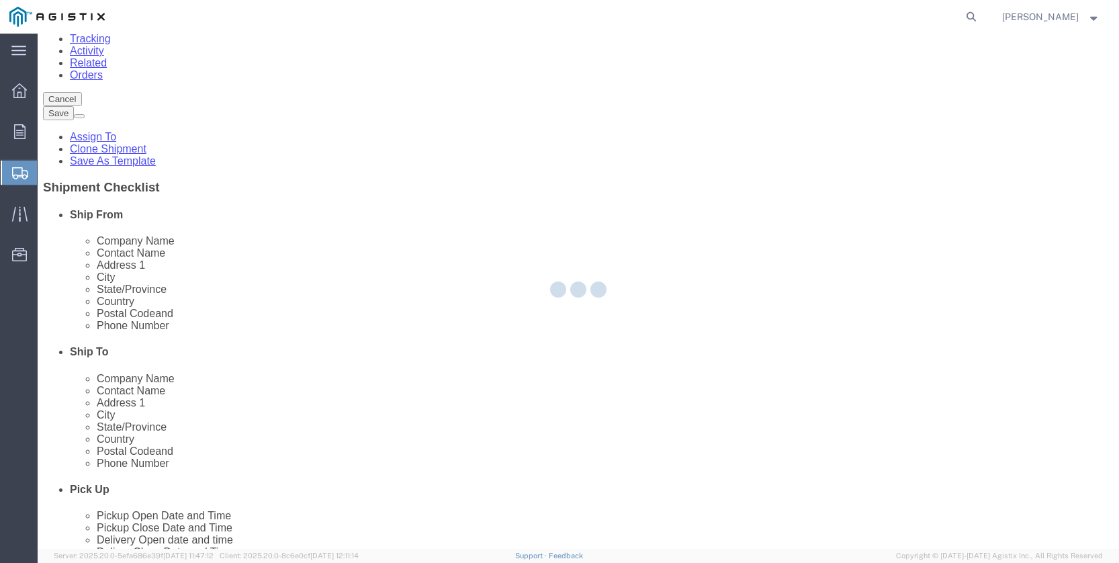
select select
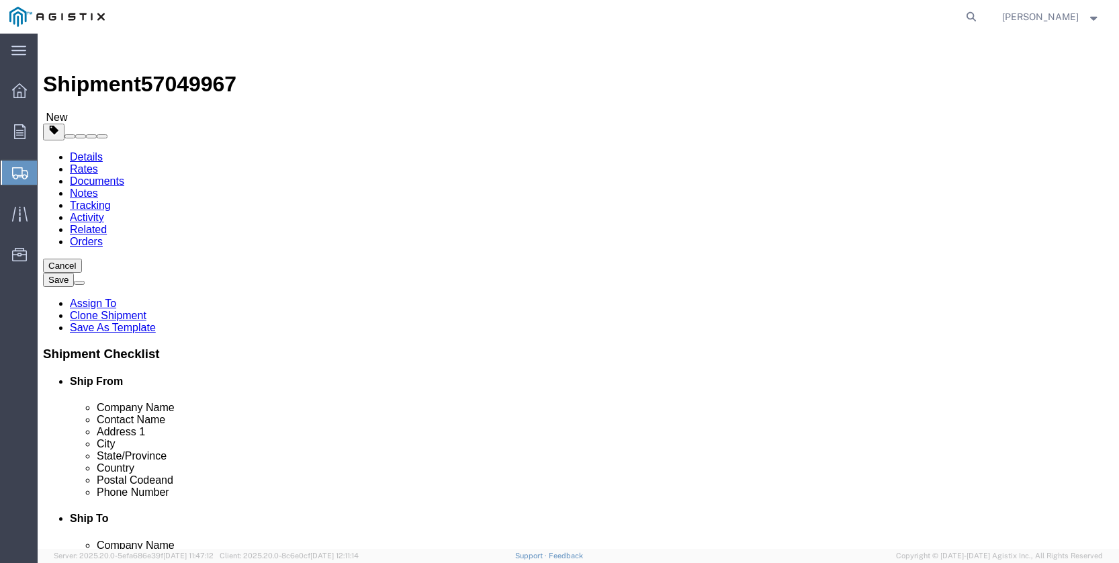
click button "Rate Shipment"
click icon
click select "Select All Others [GEOGRAPHIC_DATA] [GEOGRAPHIC_DATA] [GEOGRAPHIC_DATA] [GEOGRA…"
select select "19996"
click select "Select All Others [GEOGRAPHIC_DATA] [GEOGRAPHIC_DATA] [GEOGRAPHIC_DATA] [GEOGRA…"
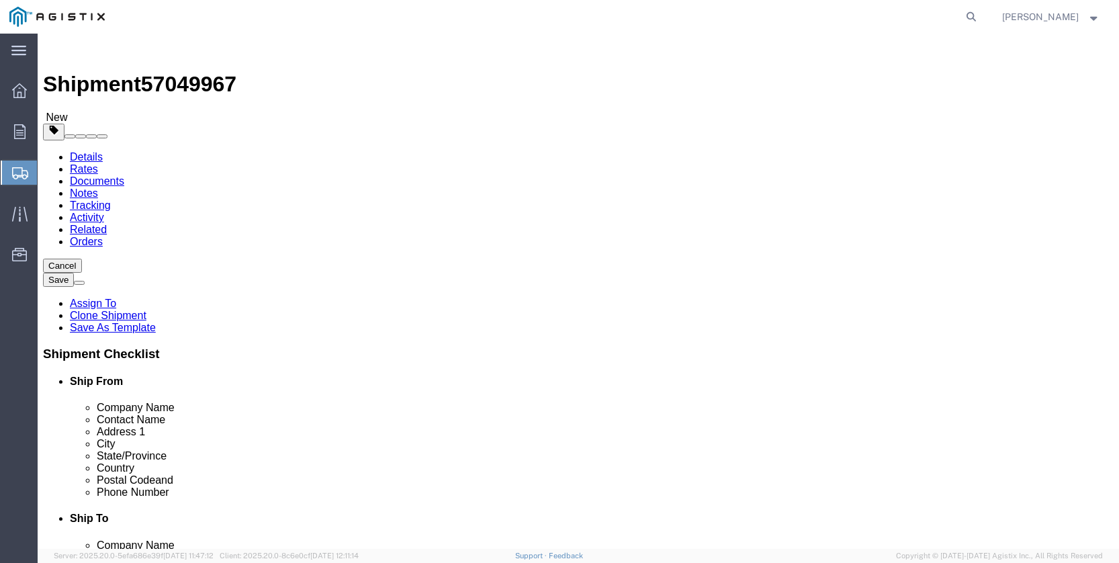
click button "Rate Shipment"
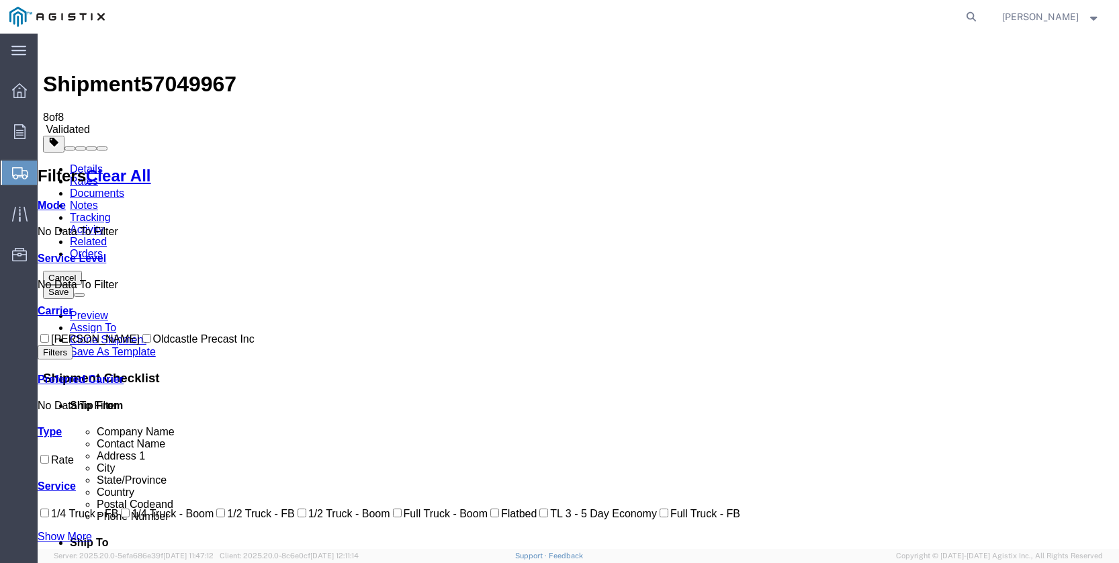
click at [142, 334] on input "Oldcastle Precast Inc" at bounding box center [146, 338] width 9 height 9
checkbox input "true"
